Goal: Register for event/course

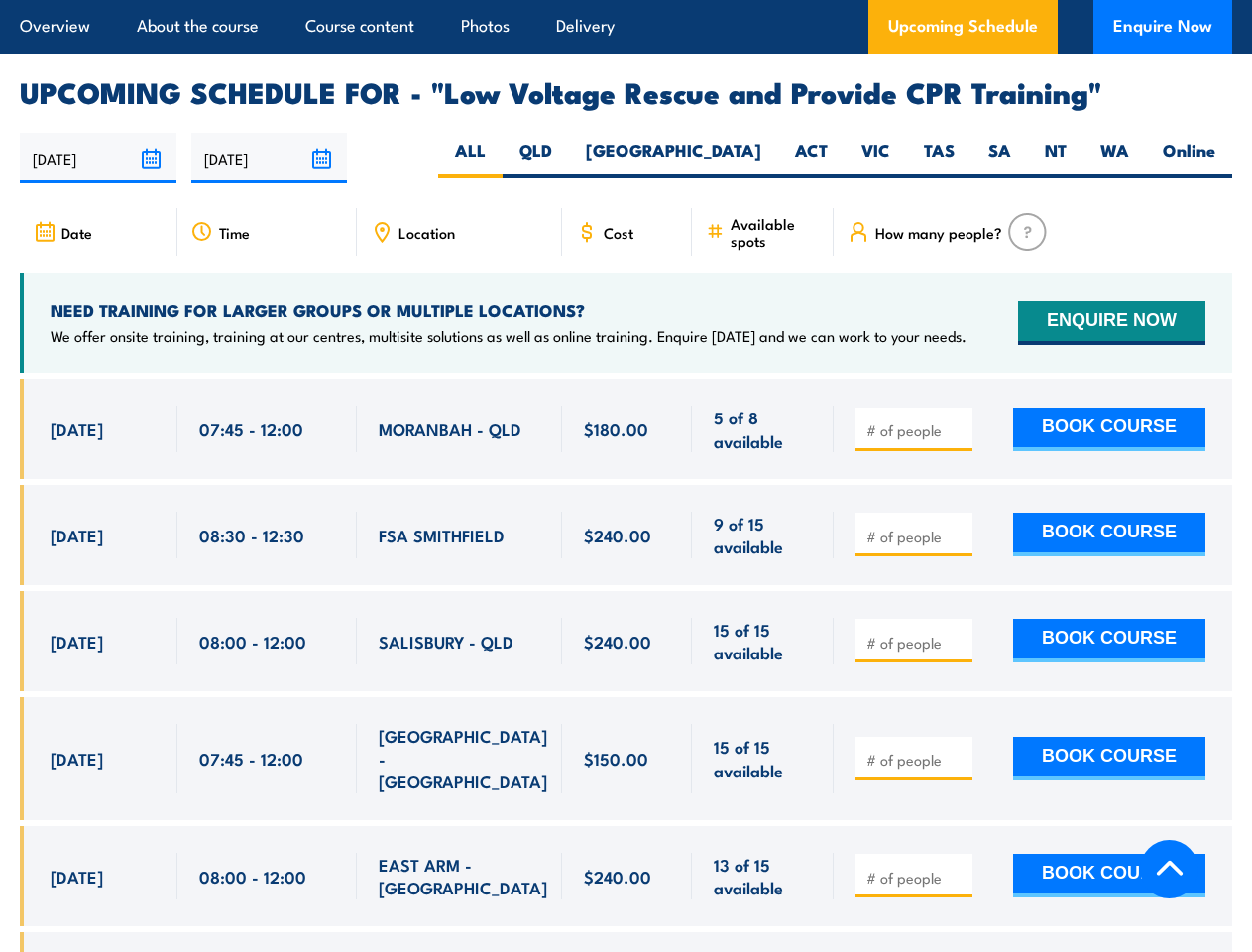
click at [626, 0] on article "Overview About the course Course content Photos Delivery Upcoming Schedule Enqu…" at bounding box center [626, 27] width 1212 height 54
click at [99, 132] on input "[DATE]" at bounding box center [98, 157] width 156 height 51
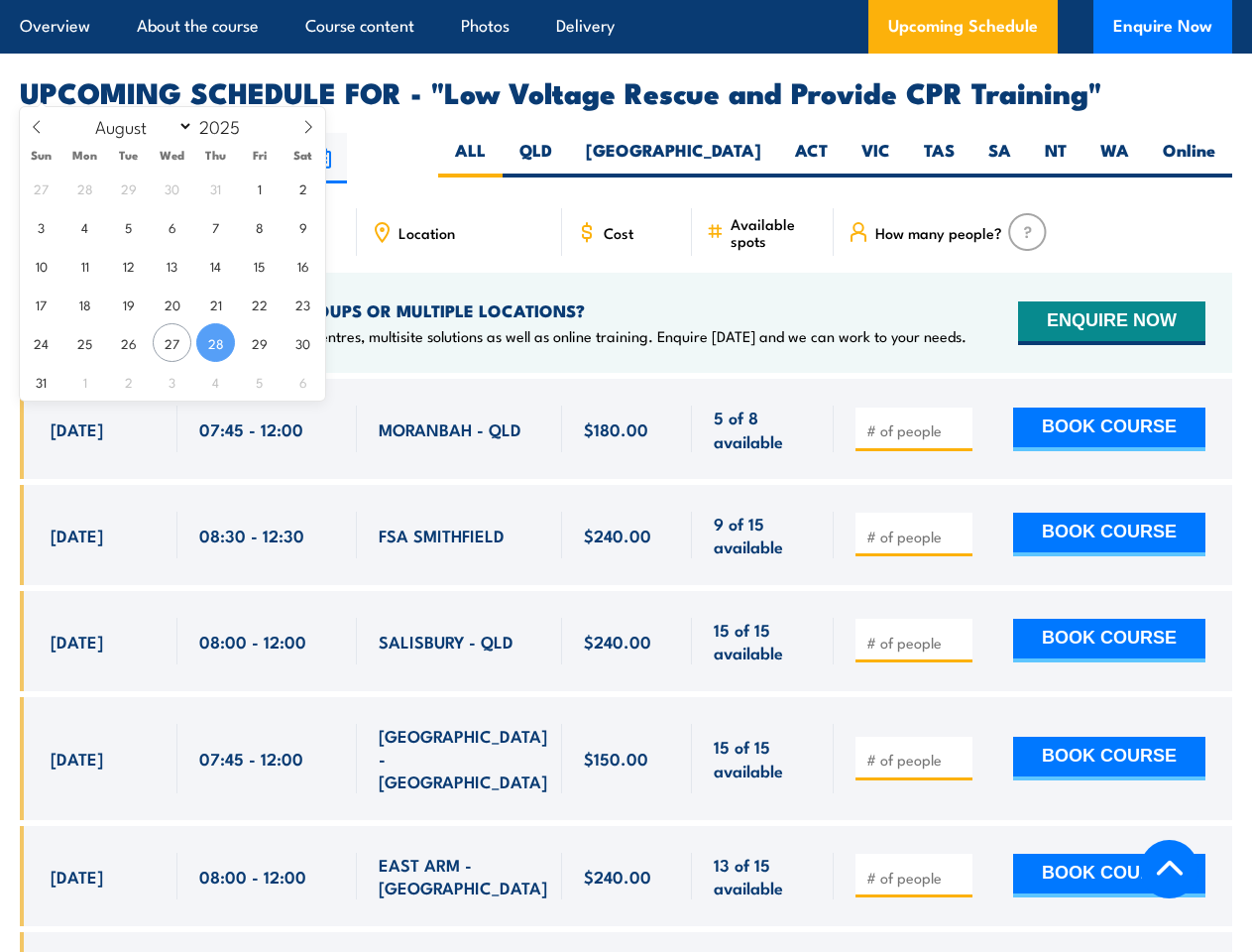
click at [270, 132] on input "[DATE]" at bounding box center [269, 157] width 156 height 51
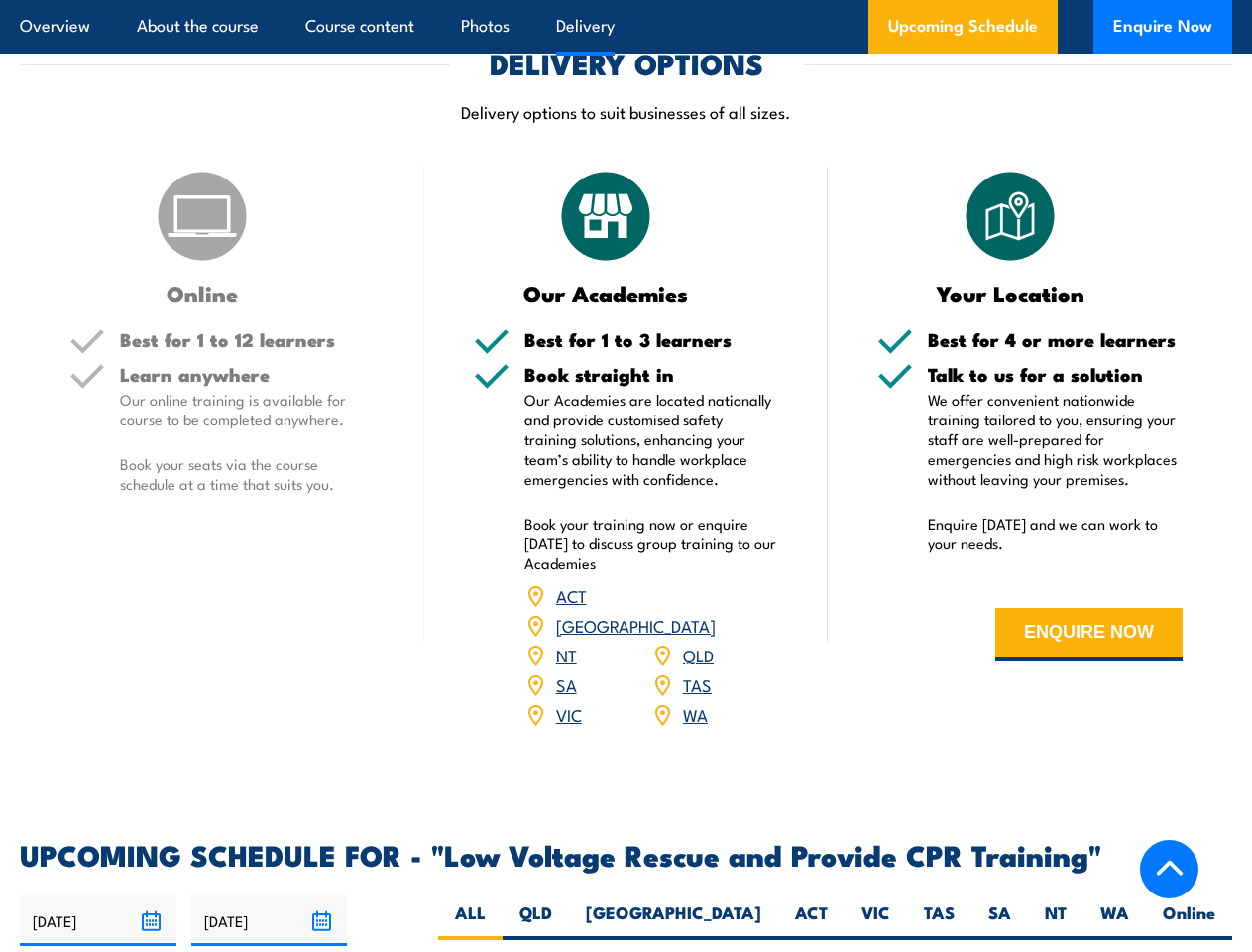
click at [626, 0] on article "Overview About the course Course content Photos Delivery Upcoming Schedule Enqu…" at bounding box center [626, 27] width 1212 height 54
click at [99, 895] on input "[DATE]" at bounding box center [98, 920] width 156 height 51
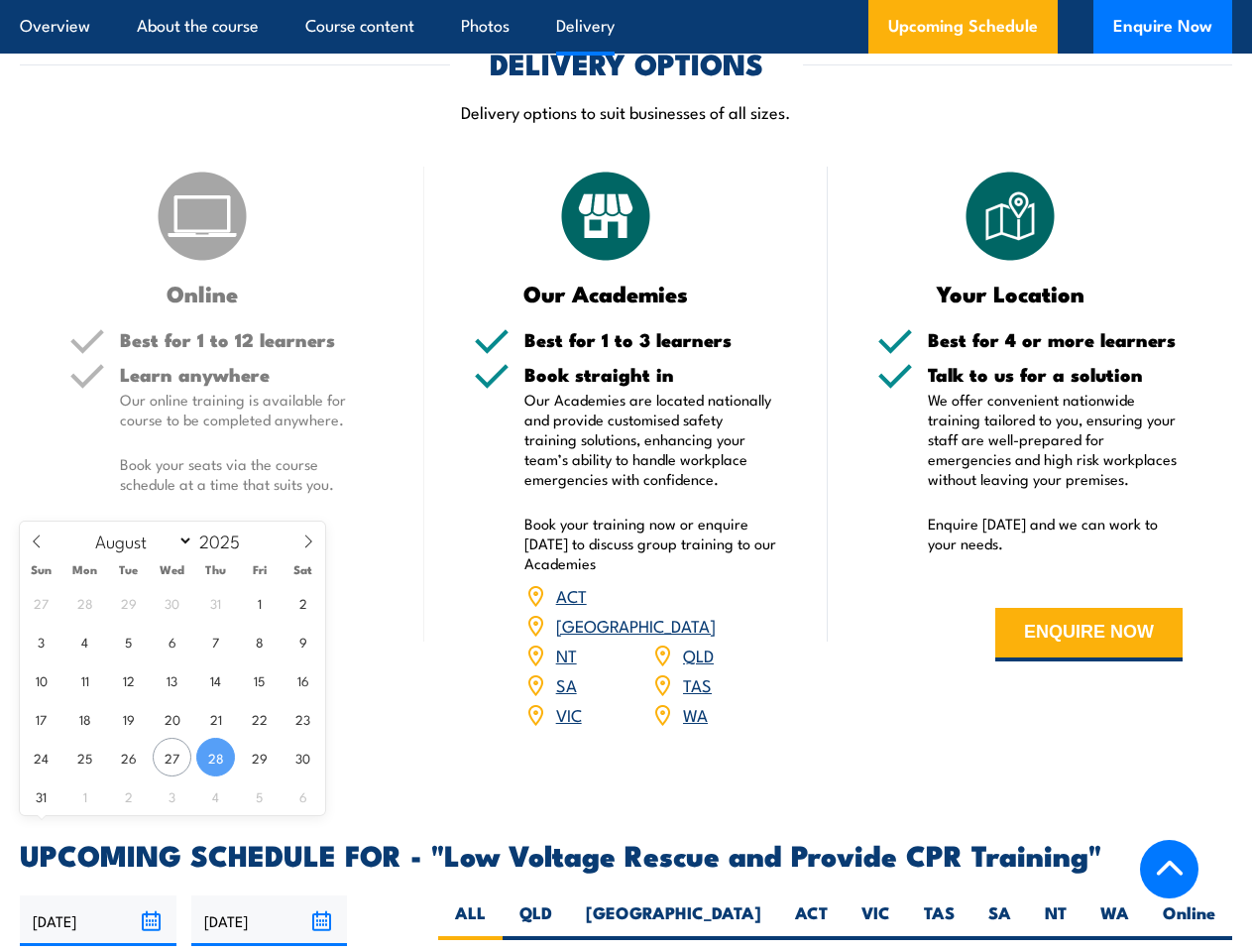
click at [270, 895] on input "[DATE]" at bounding box center [269, 920] width 156 height 51
